Goal: Transaction & Acquisition: Purchase product/service

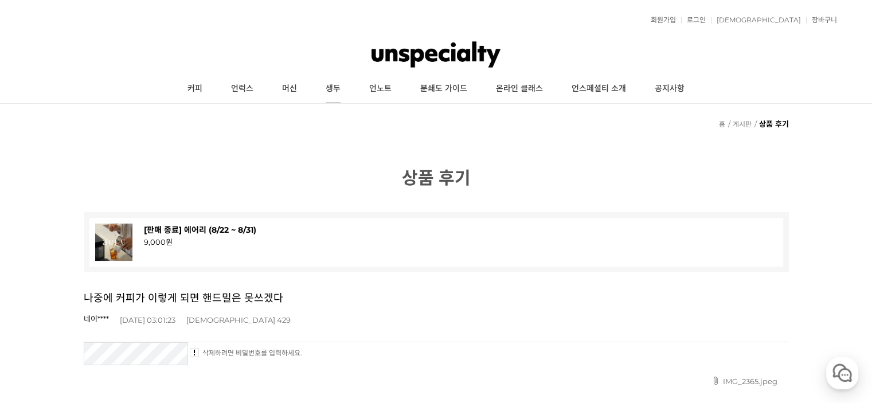
click at [335, 87] on link "생두" at bounding box center [333, 88] width 44 height 29
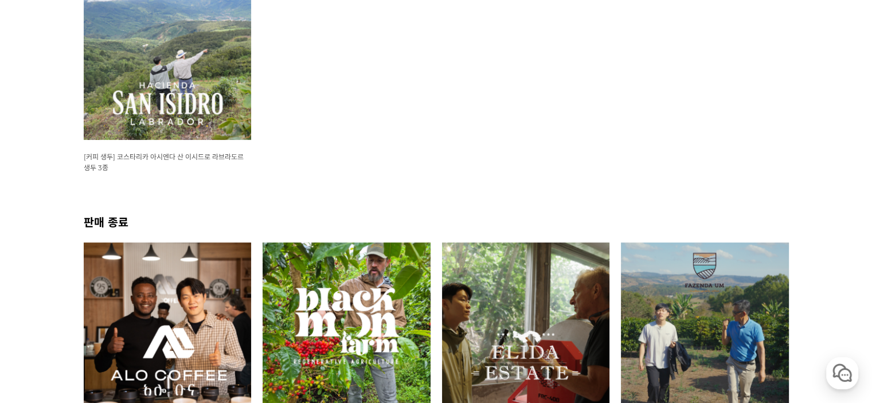
scroll to position [172, 0]
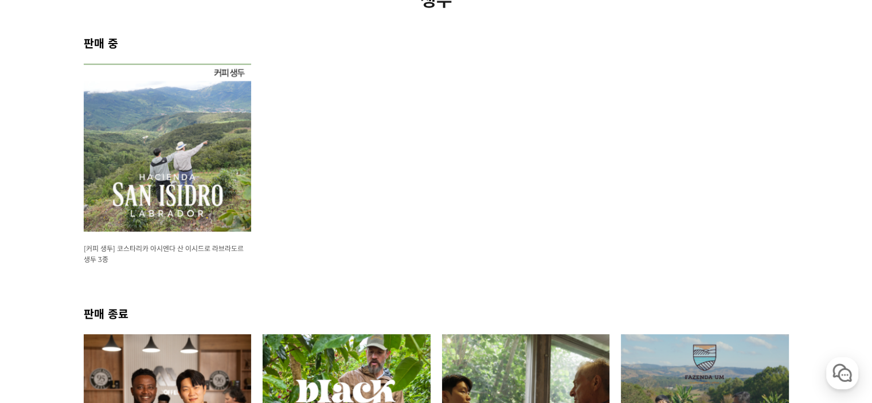
click at [216, 138] on img at bounding box center [168, 148] width 168 height 168
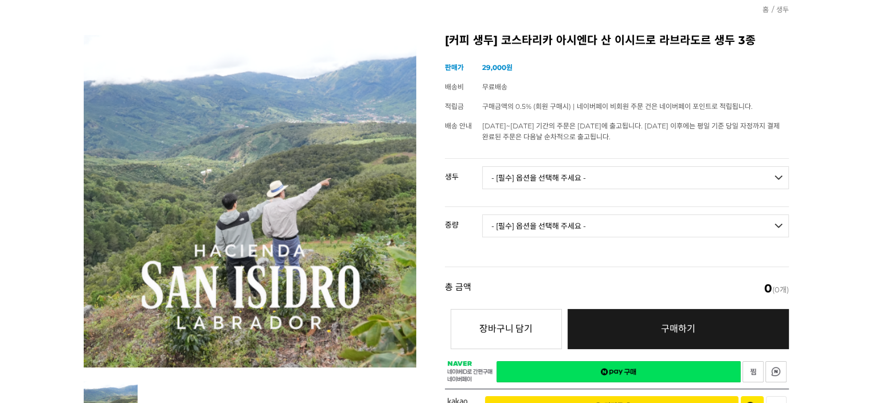
click at [575, 176] on select "- [필수] 옵션을 선택해 주세요 - ------------------- 코스타리카 아시엔다 산 이시드로 라브라도르 엘 세드로 게이샤 무산소 …" at bounding box center [635, 177] width 307 height 23
select select "코스타리카 아시엔다 산 이시드로 라브라도르 엘 세드로 게이샤 워시드"
click at [482, 166] on select "- [필수] 옵션을 선택해 주세요 - ------------------- 코스타리카 아시엔다 산 이시드로 라브라도르 엘 세드로 게이샤 무산소 …" at bounding box center [635, 177] width 307 height 23
click at [582, 225] on select "- [필수] 옵션을 선택해 주세요 - ------------------- 500g 1kg" at bounding box center [635, 225] width 307 height 23
select select "1kg"
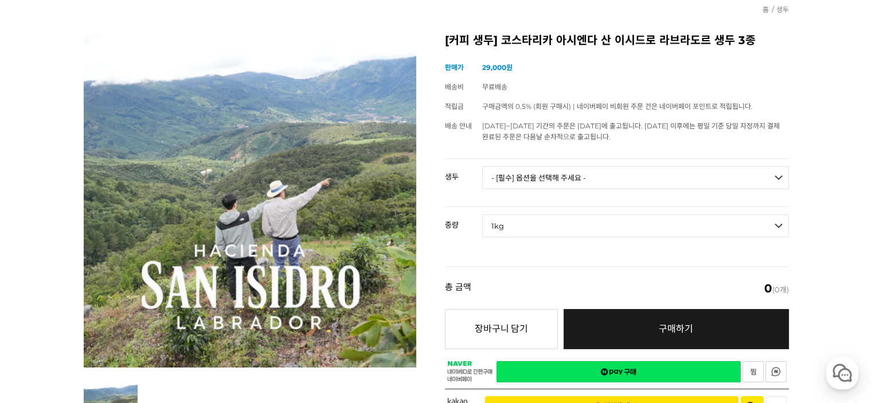
click at [482, 214] on select "- [필수] 옵션을 선택해 주세요 - ------------------- 500g 1kg" at bounding box center [635, 225] width 307 height 23
select select "*"
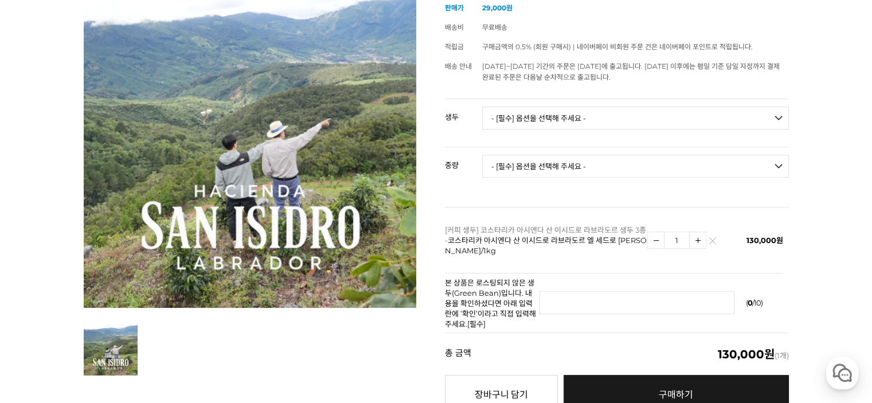
scroll to position [172, 0]
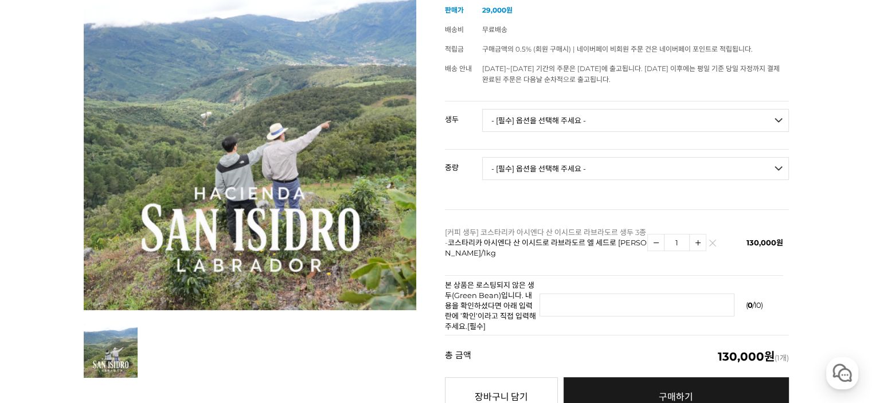
click at [581, 125] on select "- [필수] 옵션을 선택해 주세요 - ------------------- 코스타리카 아시엔다 산 이시드로 라브라도르 엘 세드로 게이샤 무산소 …" at bounding box center [635, 120] width 307 height 23
select select "코스타리카 아시엔다 산 이시드로 라브라도르 엘 세드로 게이샤 무산소 내추럴"
click at [482, 109] on select "- [필수] 옵션을 선택해 주세요 - ------------------- 코스타리카 아시엔다 산 이시드로 라브라도르 엘 세드로 게이샤 무산소 …" at bounding box center [635, 120] width 307 height 23
click at [624, 164] on select "- [필수] 옵션을 선택해 주세요 - ------------------- 500g 1kg" at bounding box center [635, 168] width 307 height 23
select select "1kg"
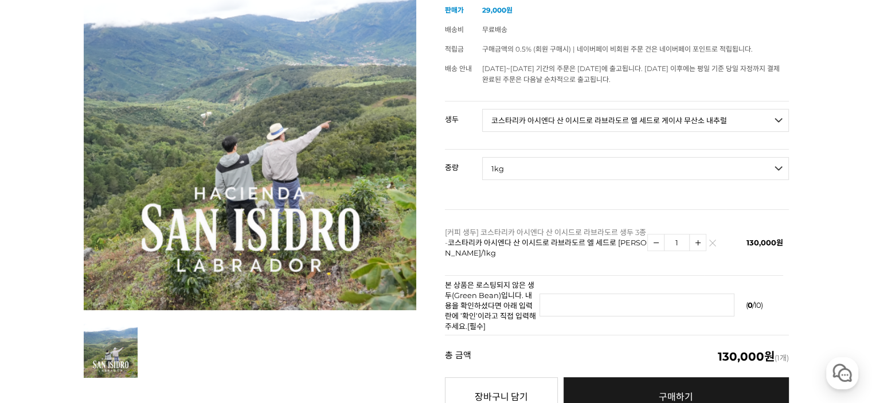
click at [482, 157] on select "- [필수] 옵션을 선택해 주세요 - ------------------- 500g 1kg" at bounding box center [635, 168] width 307 height 23
select select "*"
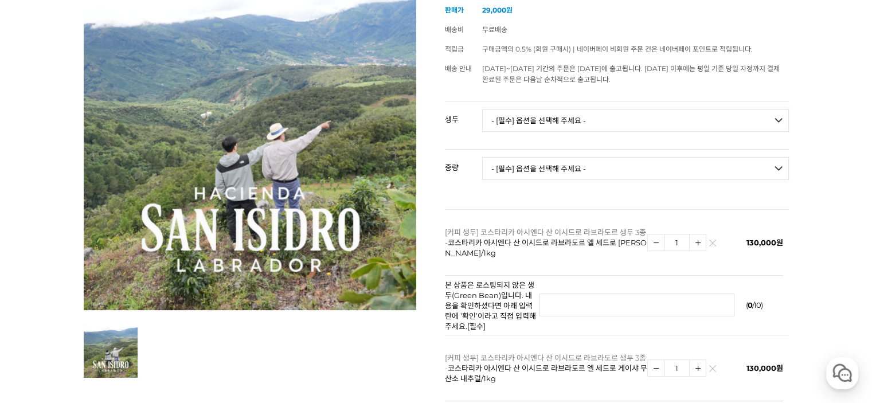
click at [668, 128] on select "- [필수] 옵션을 선택해 주세요 - ------------------- 코스타리카 아시엔다 산 이시드로 라브라도르 엘 세드로 게이샤 무산소 …" at bounding box center [635, 120] width 307 height 23
select select "코스타리카 아시엔다 산 이시드로 라브라도르 베르데 티피카 허니"
click at [482, 109] on select "- [필수] 옵션을 선택해 주세요 - ------------------- 코스타리카 아시엔다 산 이시드로 라브라도르 엘 세드로 게이샤 무산소 …" at bounding box center [635, 120] width 307 height 23
click at [605, 173] on select "- [필수] 옵션을 선택해 주세요 - ------------------- 500g 1kg" at bounding box center [635, 168] width 307 height 23
select select "1kg"
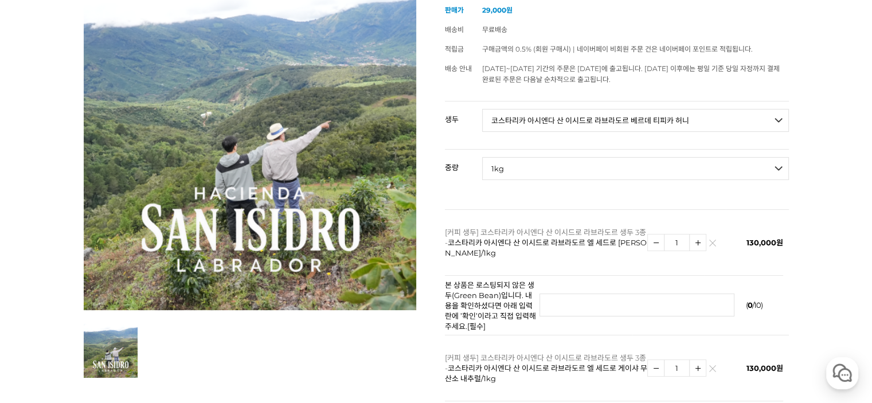
click at [482, 157] on select "- [필수] 옵션을 선택해 주세요 - ------------------- 500g 1kg" at bounding box center [635, 168] width 307 height 23
select select "*"
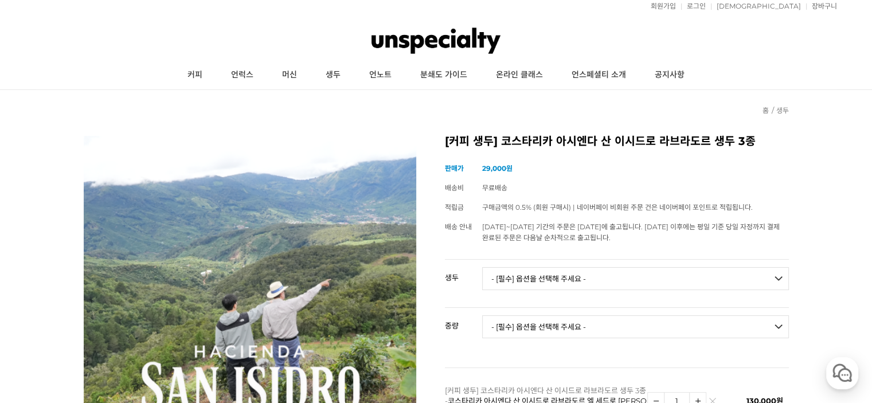
scroll to position [0, 0]
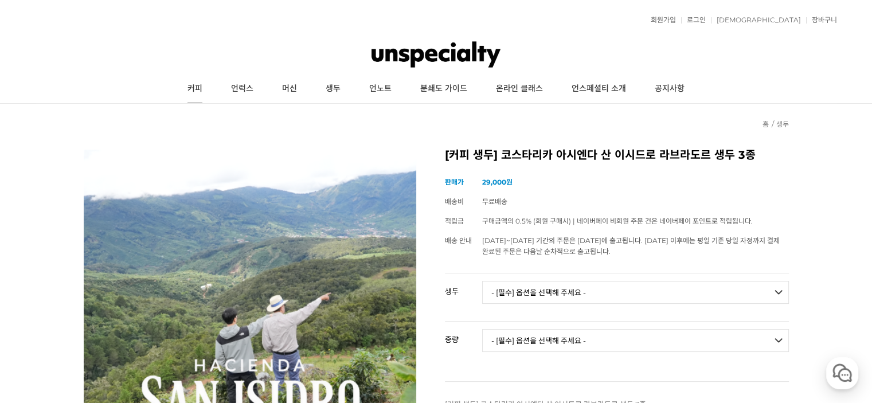
click at [204, 91] on link "커피" at bounding box center [195, 88] width 44 height 29
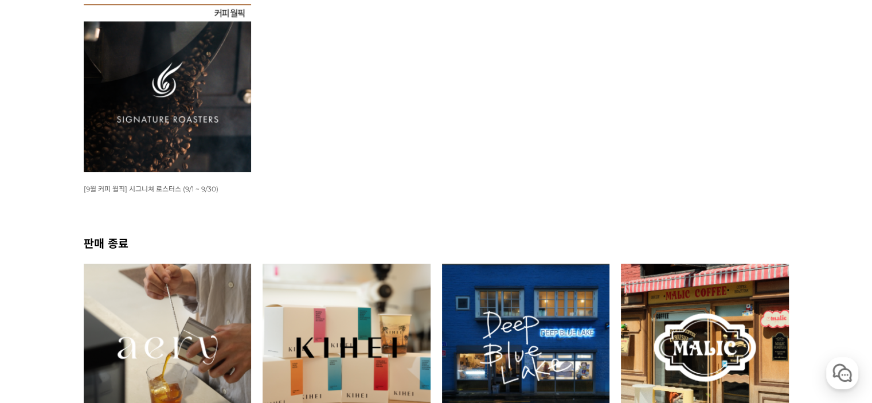
scroll to position [229, 0]
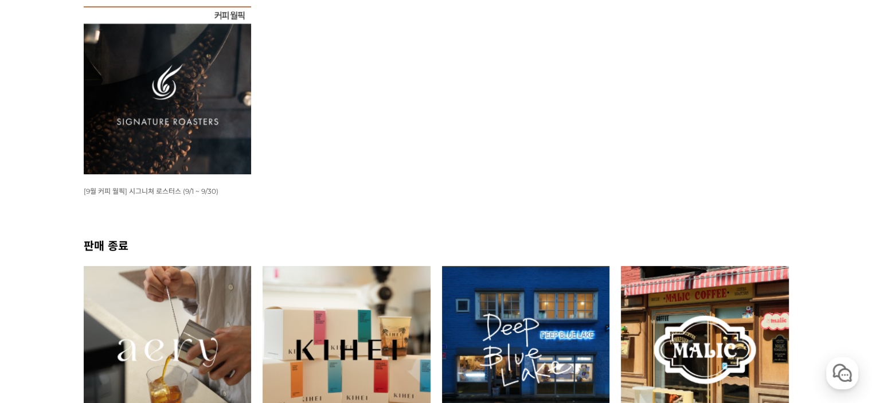
click at [159, 87] on img at bounding box center [168, 90] width 168 height 168
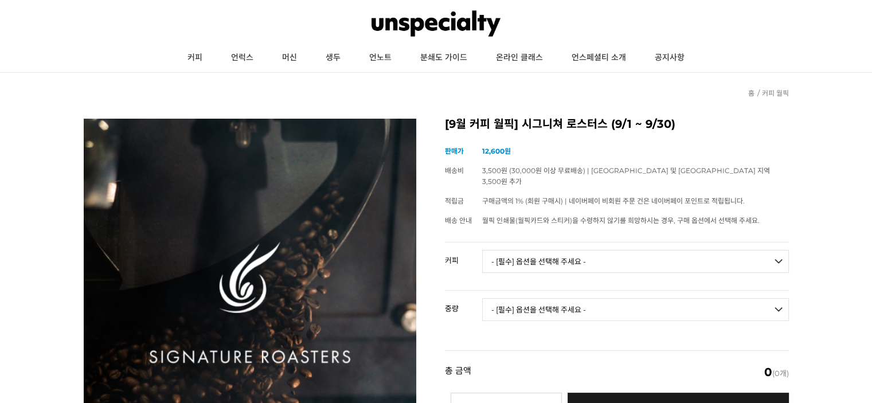
scroll to position [115, 0]
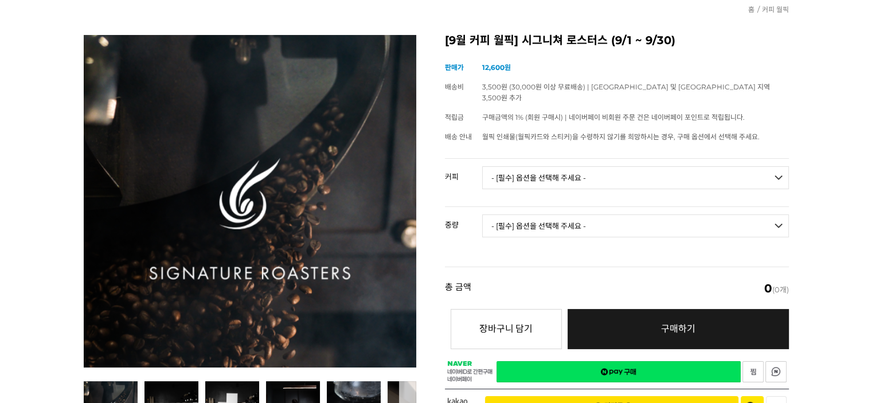
click at [562, 167] on select "- [필수] 옵션을 선택해 주세요 - ------------------- 언스페셜티 분쇄도 가이드 종이(주문 1건당 최대 1개 제공) 월픽 인…" at bounding box center [635, 177] width 307 height 23
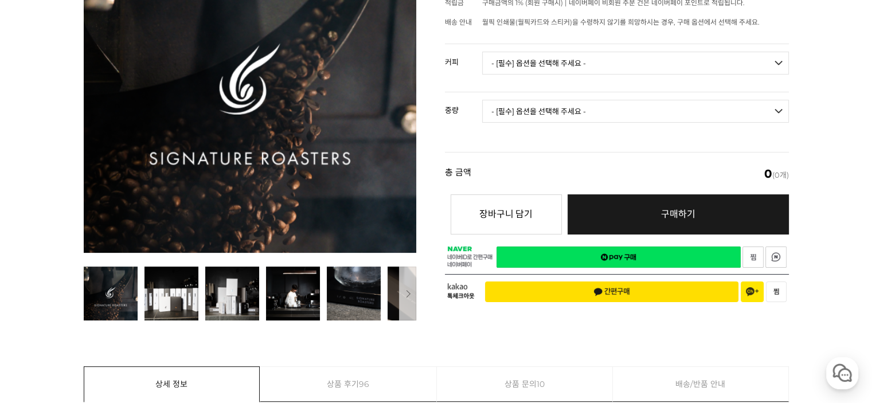
scroll to position [0, 0]
click at [617, 52] on select "- [필수] 옵션을 선택해 주세요 - ------------------- 언스페셜티 분쇄도 가이드 종이(주문 1건당 최대 1개 제공) 월픽 인…" at bounding box center [635, 63] width 307 height 23
select select "[9.6 오픈] #36 온두라스 피에드라스 아마리야스 게이샤 내추럴 (2025 CoE #2)"
click at [482, 52] on select "- [필수] 옵션을 선택해 주세요 - ------------------- 언스페셜티 분쇄도 가이드 종이(주문 1건당 최대 1개 제공) 월픽 인…" at bounding box center [635, 63] width 307 height 23
click at [617, 100] on select "- [필수] 옵션을 선택해 주세요 - ------------------- 100g" at bounding box center [635, 111] width 307 height 23
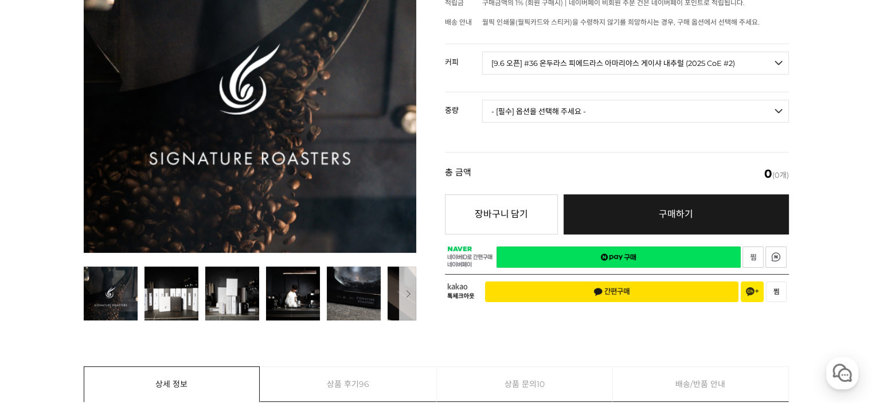
select select "100g"
click at [482, 100] on select "- [필수] 옵션을 선택해 주세요 - ------------------- 100g" at bounding box center [635, 111] width 307 height 23
select select "*"
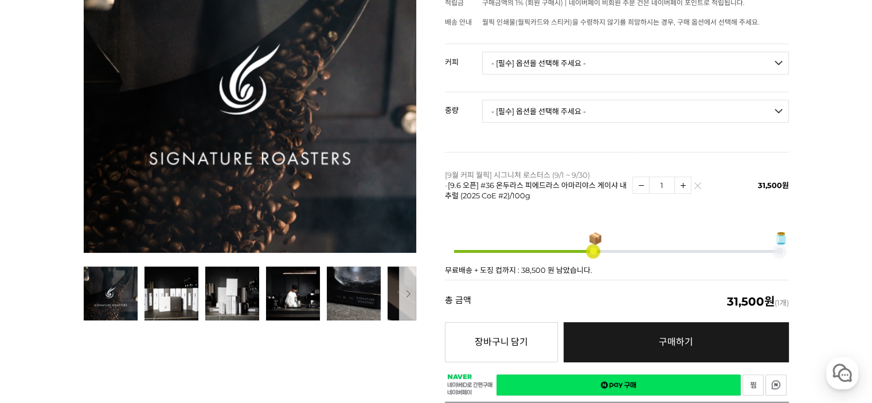
click at [618, 52] on select "- [필수] 옵션을 선택해 주세요 - ------------------- 언스페셜티 분쇄도 가이드 종이(주문 1건당 최대 1개 제공) 월픽 인…" at bounding box center [635, 63] width 307 height 23
select select "#2 에티오피아 예가체프 '문규셀렉션 2' 내추럴"
click at [482, 52] on select "- [필수] 옵션을 선택해 주세요 - ------------------- 언스페셜티 분쇄도 가이드 종이(주문 1건당 최대 1개 제공) 월픽 인…" at bounding box center [635, 63] width 307 height 23
click at [630, 100] on select "- [필수] 옵션을 선택해 주세요 - ------------------- 200g" at bounding box center [635, 111] width 307 height 23
select select "200g"
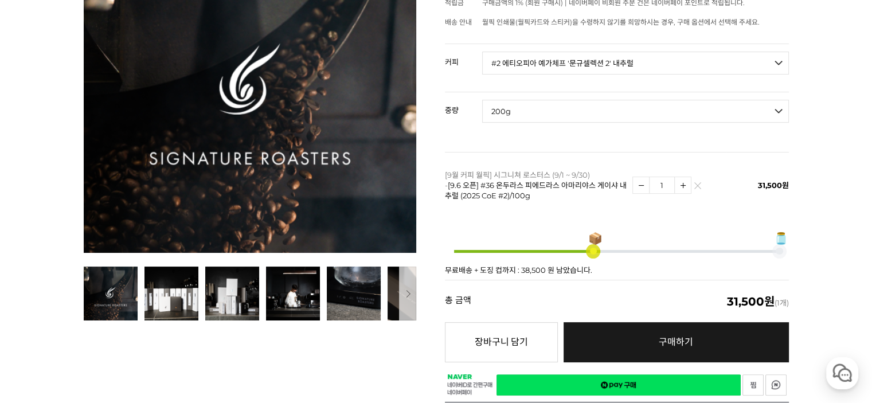
click at [482, 100] on select "- [필수] 옵션을 선택해 주세요 - ------------------- 200g" at bounding box center [635, 111] width 307 height 23
select select "*"
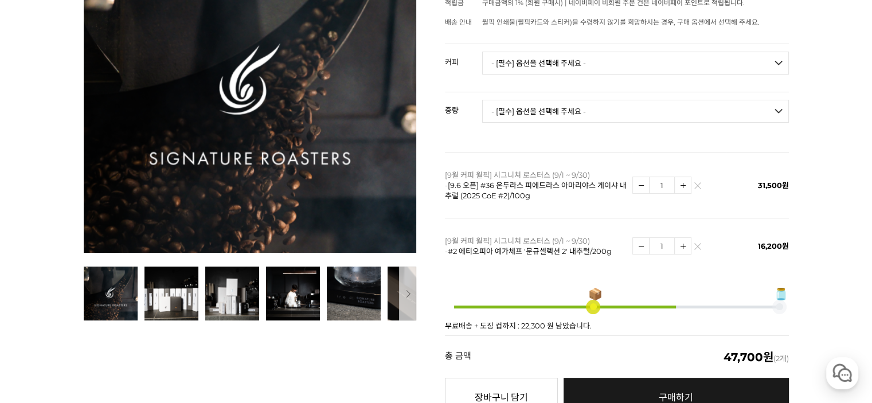
click at [605, 52] on select "- [필수] 옵션을 선택해 주세요 - ------------------- 언스페셜티 분쇄도 가이드 종이(주문 1건당 최대 1개 제공) 월픽 인…" at bounding box center [635, 63] width 307 height 23
select select "#23 온두라스 엘 푸엔테 마리사벨 카바예로 게이샤 워시드 (Lot 3)"
click at [482, 52] on select "- [필수] 옵션을 선택해 주세요 - ------------------- 언스페셜티 분쇄도 가이드 종이(주문 1건당 최대 1개 제공) 월픽 인…" at bounding box center [635, 63] width 307 height 23
click at [645, 105] on select "- [필수] 옵션을 선택해 주세요 - ------------------- 100g" at bounding box center [635, 111] width 307 height 23
select select "100g"
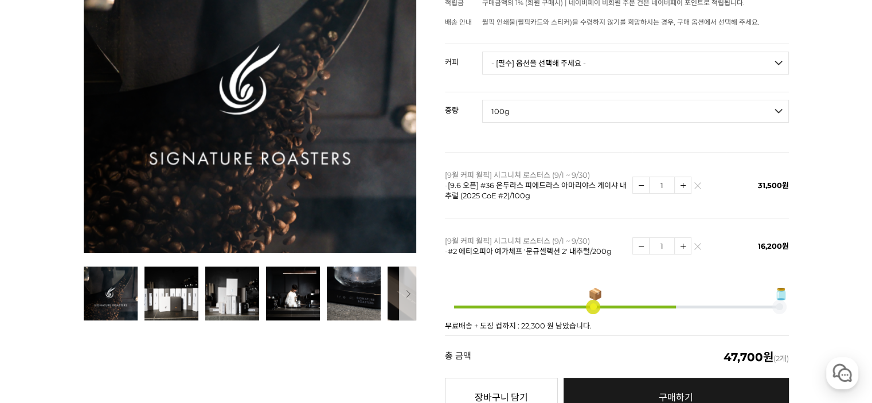
click at [482, 100] on select "- [필수] 옵션을 선택해 주세요 - ------------------- 100g" at bounding box center [635, 111] width 307 height 23
select select "*"
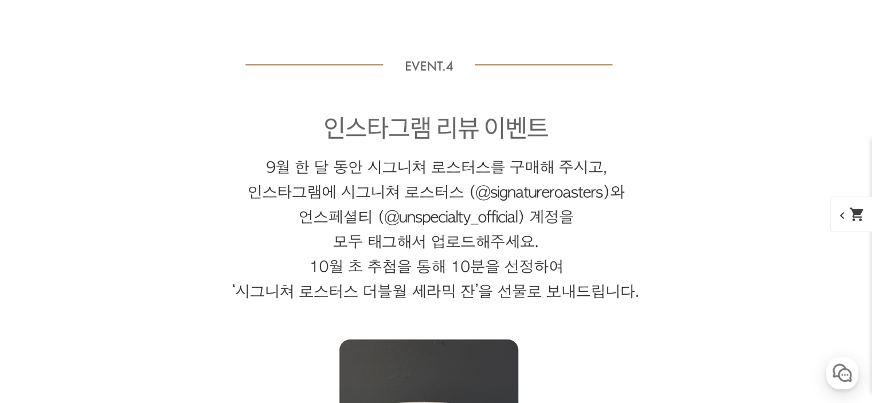
scroll to position [6306, 0]
